Goal: Transaction & Acquisition: Subscribe to service/newsletter

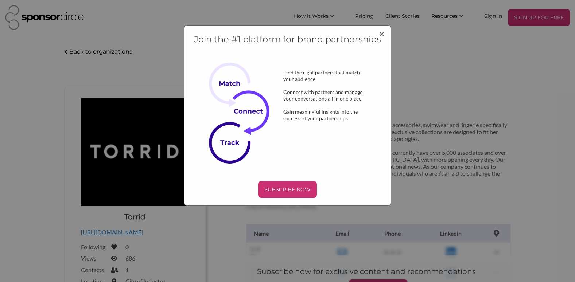
click at [153, 177] on div "Join the #1 platform for brand partnerships Find the right partners that match …" at bounding box center [287, 141] width 575 height 282
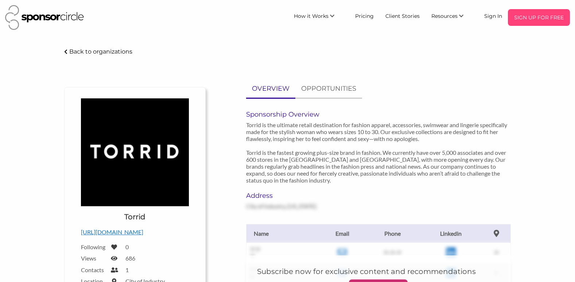
click at [540, 15] on p "SIGN UP FOR FREE" at bounding box center [539, 17] width 56 height 11
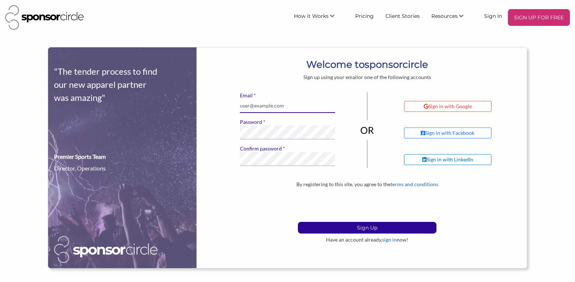
click at [268, 102] on input "* Email" at bounding box center [288, 106] width 96 height 14
type input "giovanna.bonsignore@gmail.com"
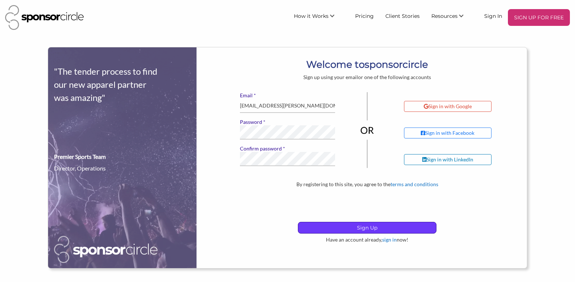
click at [376, 223] on p "Sign Up" at bounding box center [367, 228] width 138 height 11
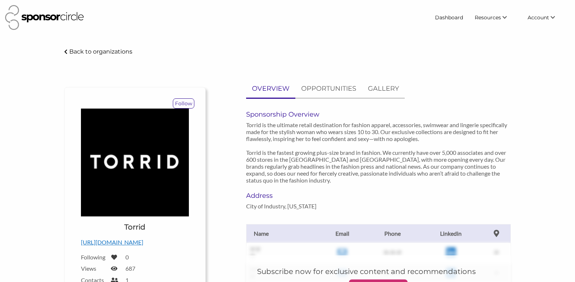
scroll to position [138, 0]
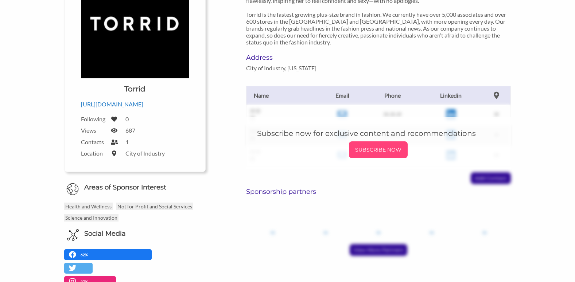
click at [387, 146] on p "SUBSCRIBE NOW" at bounding box center [378, 149] width 53 height 11
